Goal: Task Accomplishment & Management: Use online tool/utility

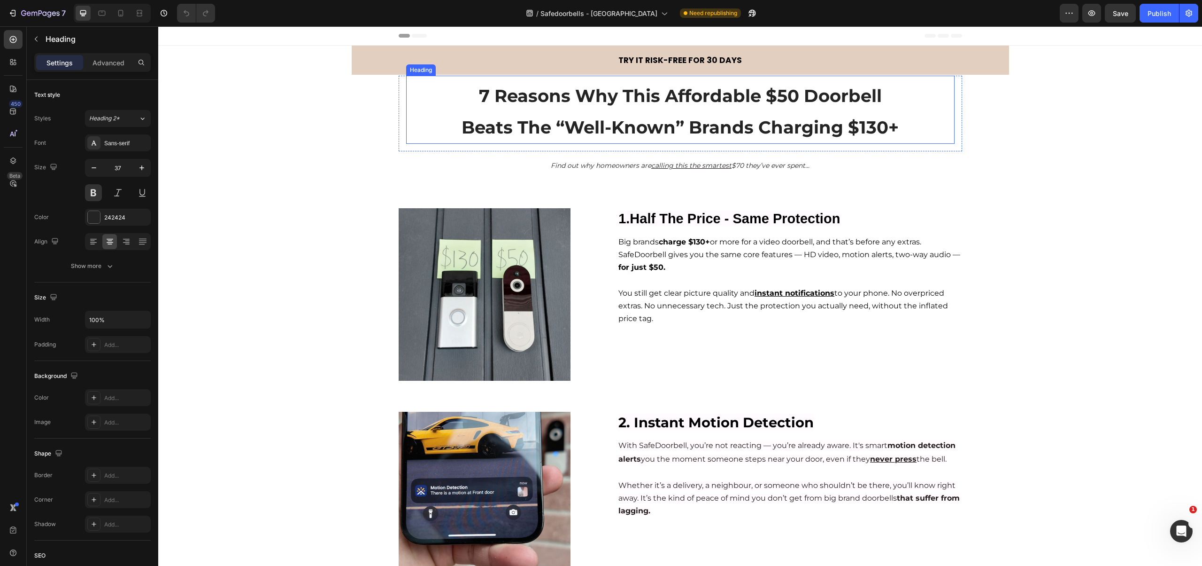
click at [772, 98] on span "7 Reasons Why This Affordable $50 Doorbell" at bounding box center [680, 95] width 403 height 21
click at [779, 98] on span "7 Reasons Why This Affordable $50 Doorbell" at bounding box center [680, 95] width 403 height 21
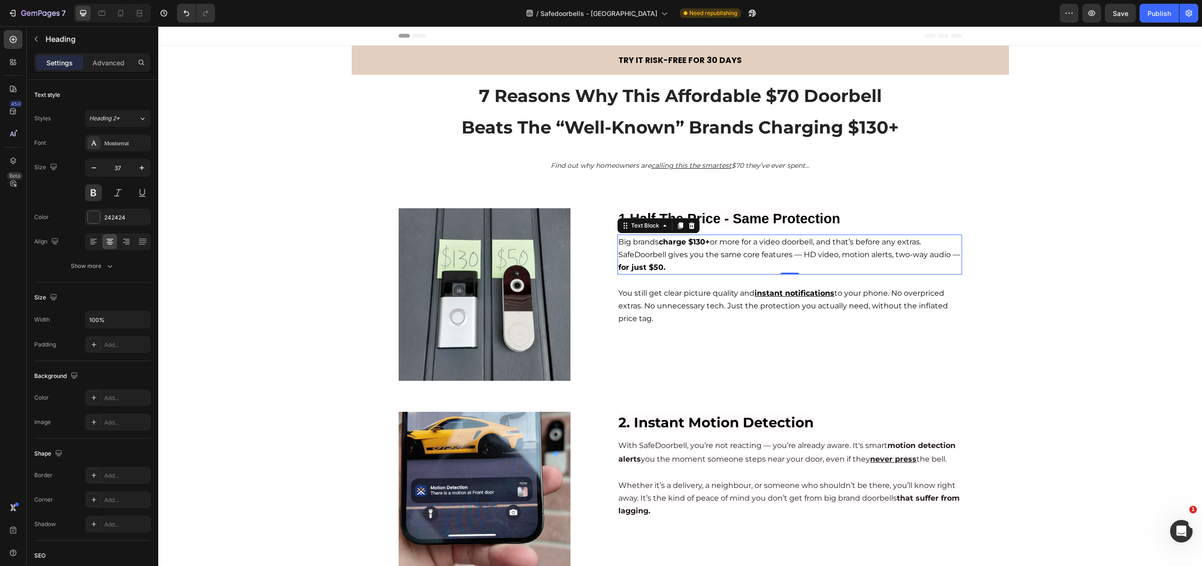
click at [693, 236] on p "Big brands charge $130+ or more for a video doorbell, and that’s before any ext…" at bounding box center [790, 254] width 342 height 38
click at [653, 266] on strong "for just $50." at bounding box center [642, 267] width 47 height 9
click at [104, 12] on icon at bounding box center [101, 12] width 9 height 9
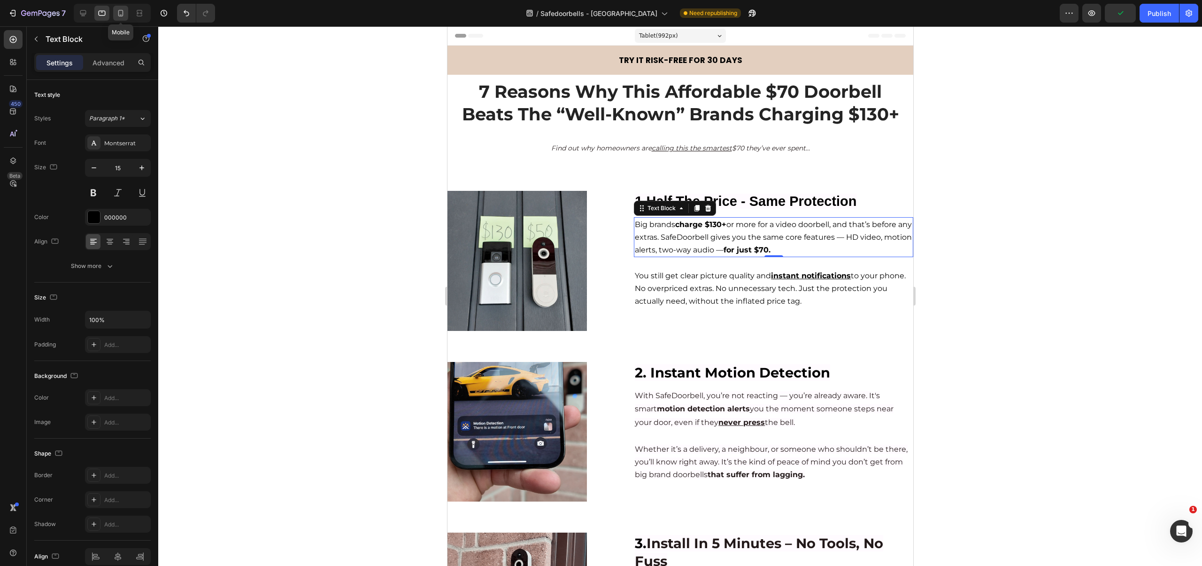
click at [121, 13] on icon at bounding box center [120, 12] width 9 height 9
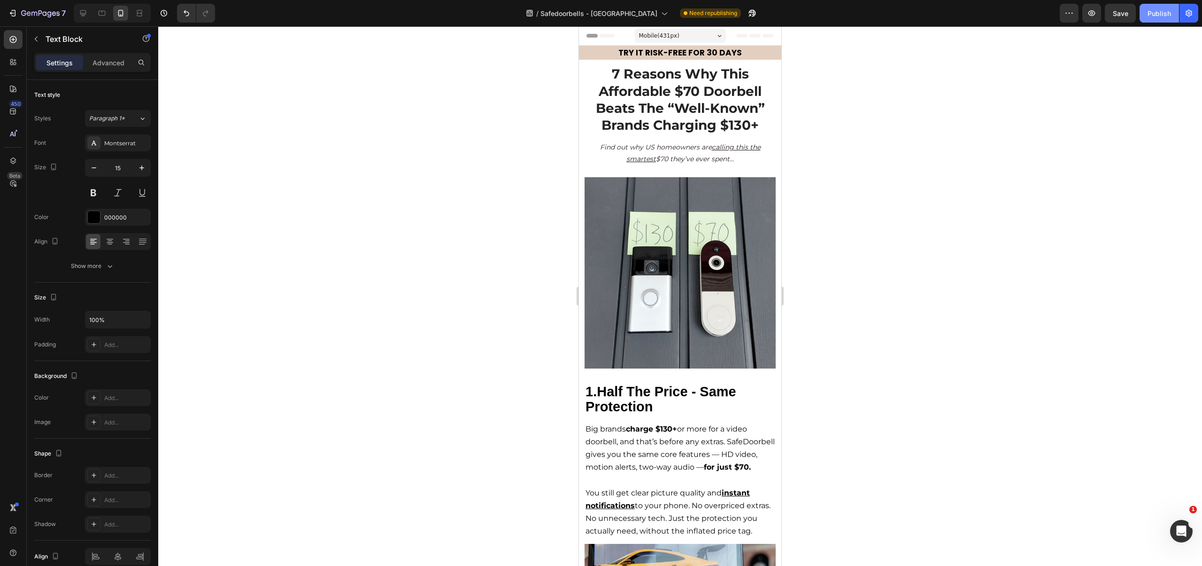
click at [1155, 16] on div "Publish" at bounding box center [1159, 13] width 23 height 10
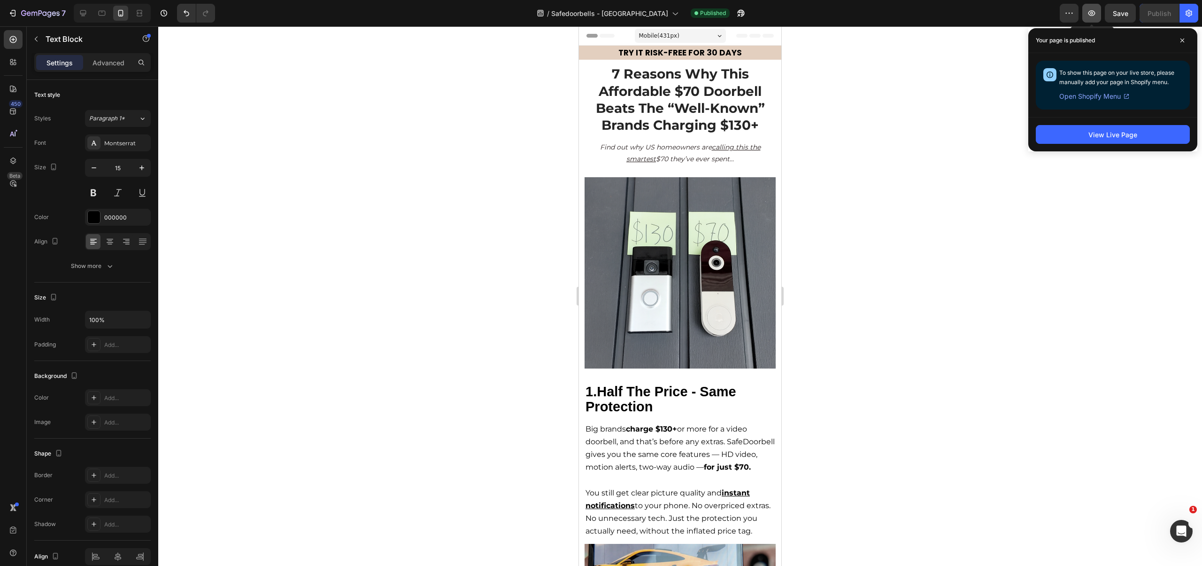
click at [1094, 12] on icon "button" at bounding box center [1091, 12] width 9 height 9
